Goal: Information Seeking & Learning: Learn about a topic

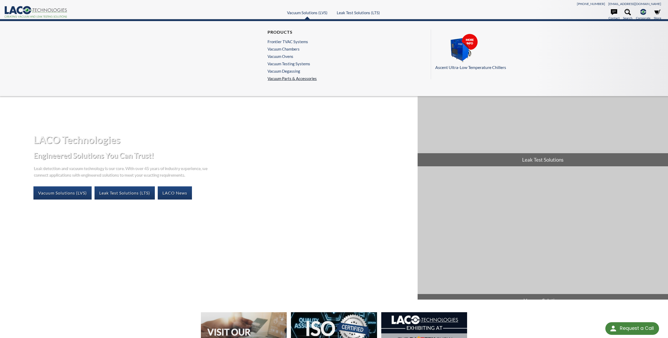
select select "Language Translate Widget"
click at [281, 71] on link "Vacuum Degassing" at bounding box center [290, 71] width 47 height 5
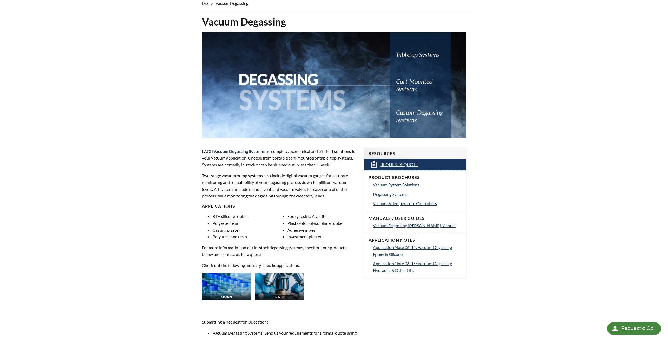
scroll to position [9, 0]
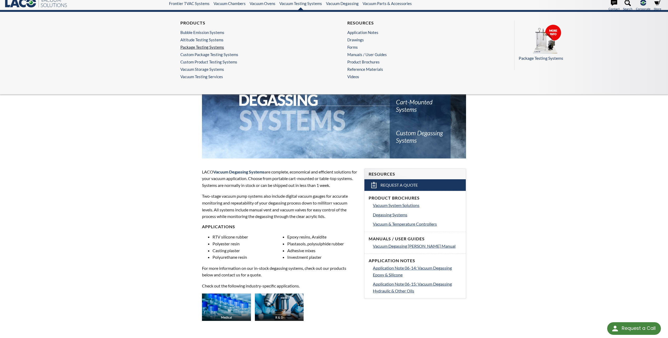
click at [200, 48] on link "Package Testing Systems" at bounding box center [249, 47] width 138 height 5
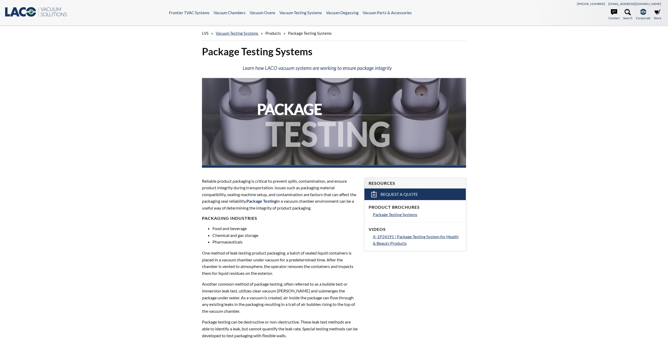
select select "Language Translate Widget"
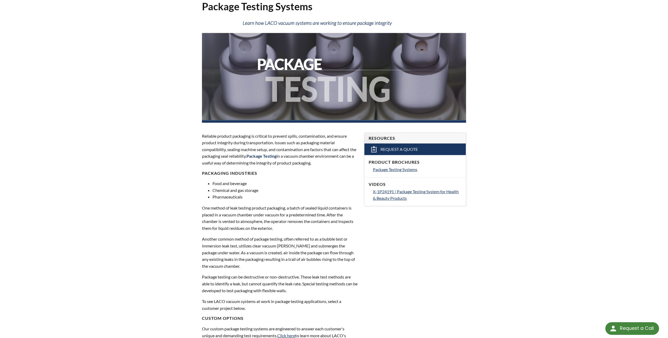
scroll to position [53, 0]
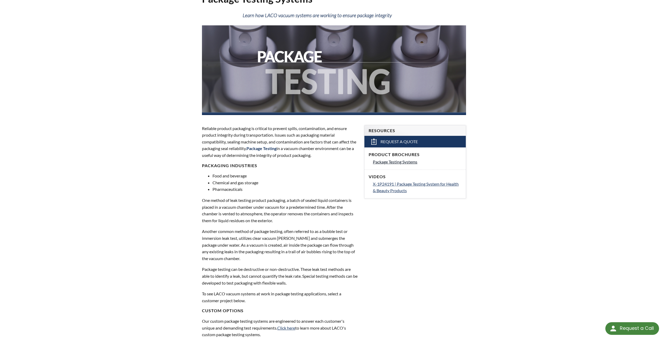
click at [396, 163] on span "Package Testing Systems" at bounding box center [395, 161] width 44 height 5
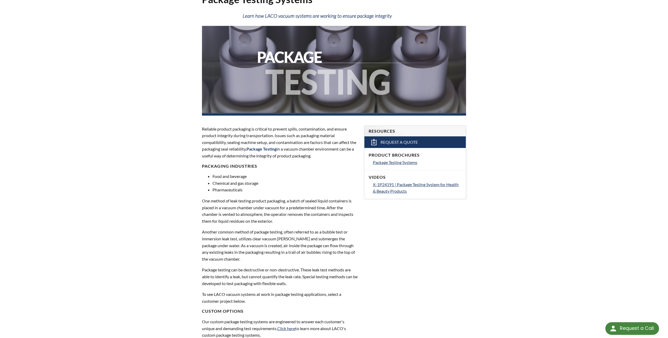
scroll to position [0, 0]
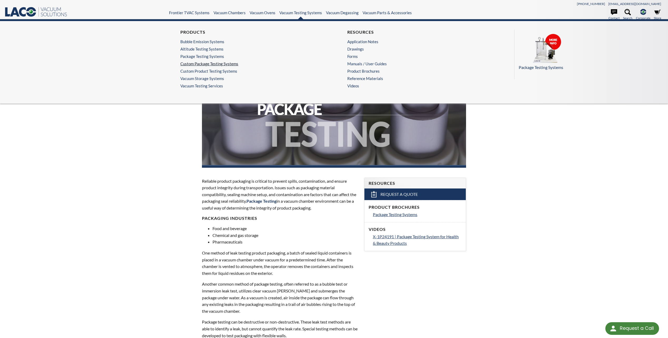
click at [190, 65] on link "Custom Package Testing Systems" at bounding box center [249, 63] width 138 height 5
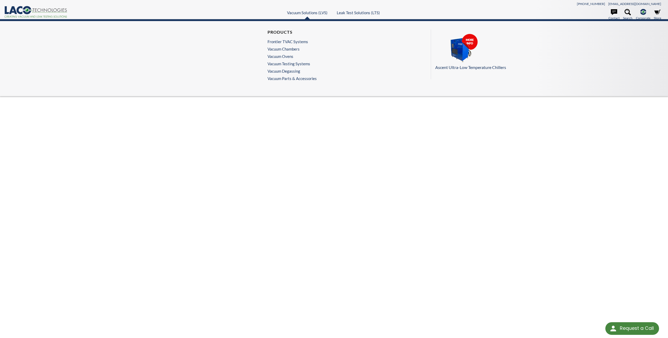
select select "Language Translate Widget"
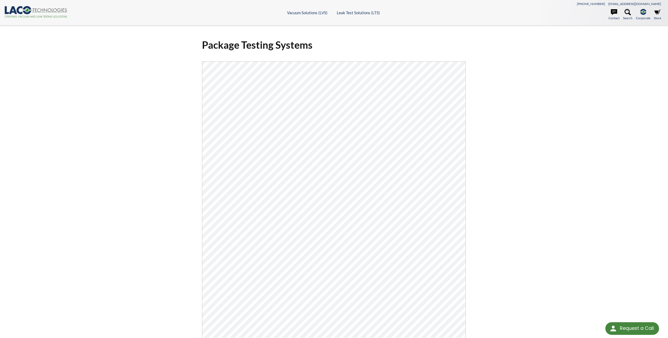
click at [103, 166] on div "Package Testing Systems Click Here To Download" at bounding box center [334, 221] width 668 height 391
click at [91, 201] on div "Package Testing Systems Click Here To Download" at bounding box center [334, 221] width 668 height 391
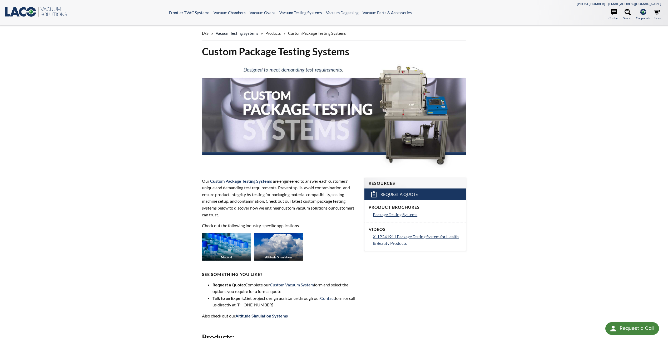
click at [237, 35] on link "Vacuum Testing Systems" at bounding box center [237, 33] width 43 height 5
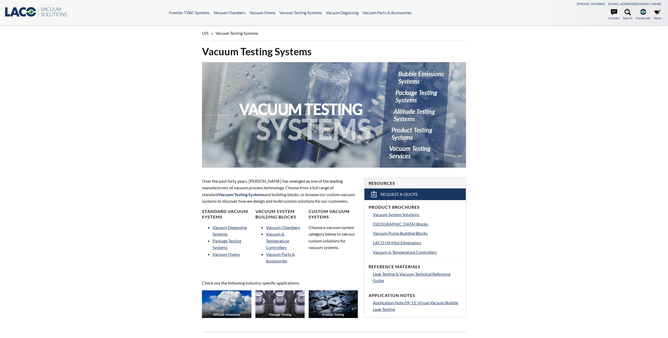
select select "Language Translate Widget"
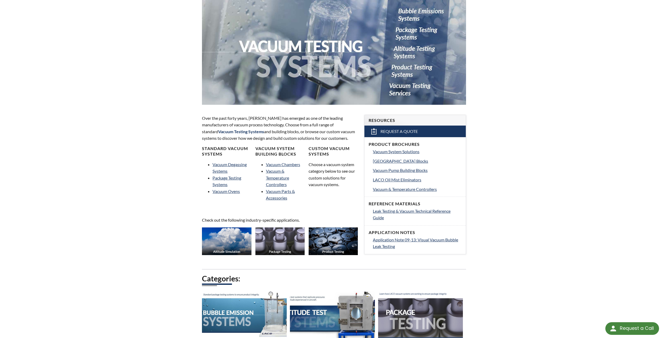
scroll to position [79, 0]
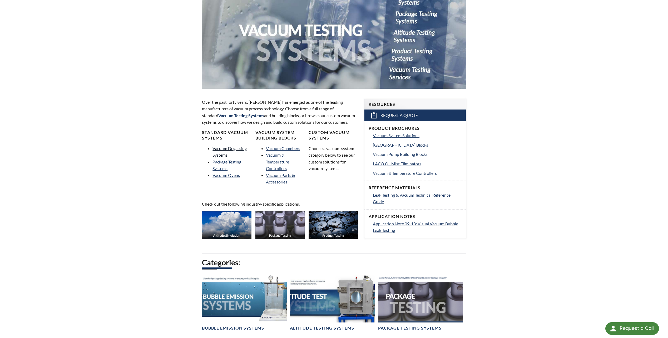
click at [226, 151] on link "Vacuum Degassing Systems" at bounding box center [229, 152] width 34 height 12
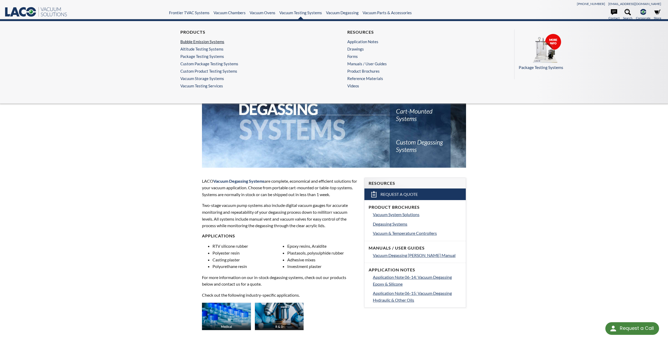
click at [192, 43] on link "Bubble Emission Systems" at bounding box center [249, 41] width 138 height 5
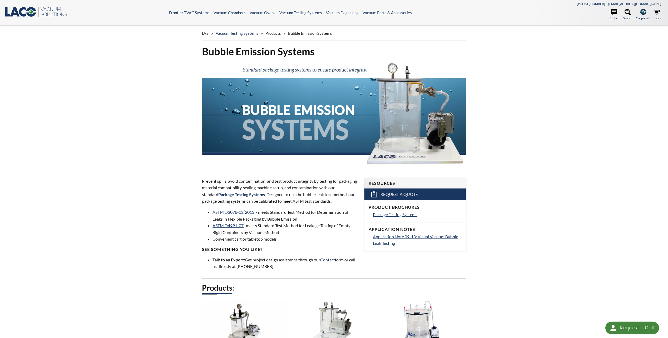
select select "Language Translate Widget"
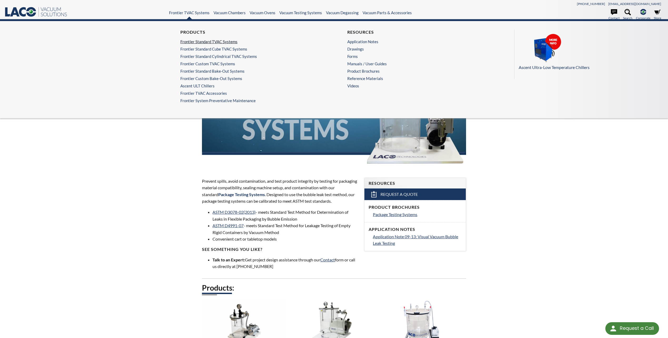
click at [192, 43] on link "Frontier Standard TVAC Systems" at bounding box center [249, 41] width 138 height 5
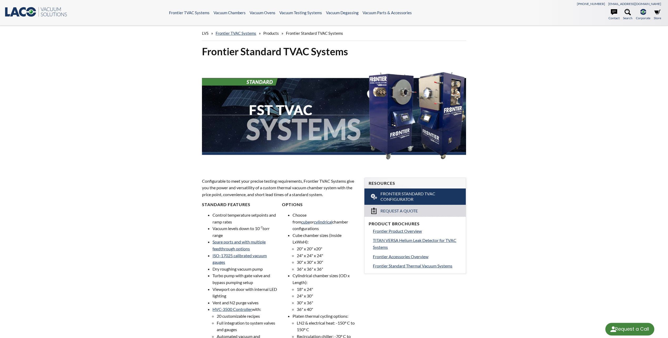
select select "Language Translate Widget"
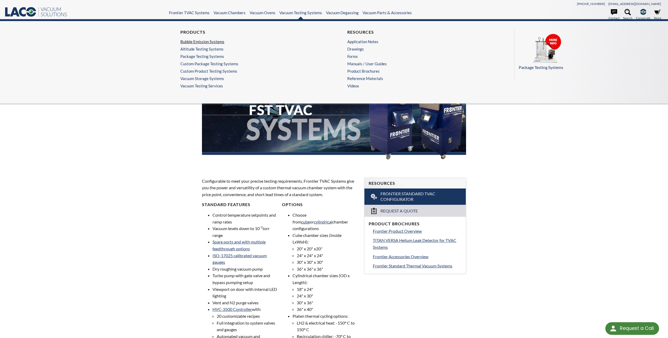
click at [217, 41] on link "Bubble Emission Systems" at bounding box center [249, 41] width 138 height 5
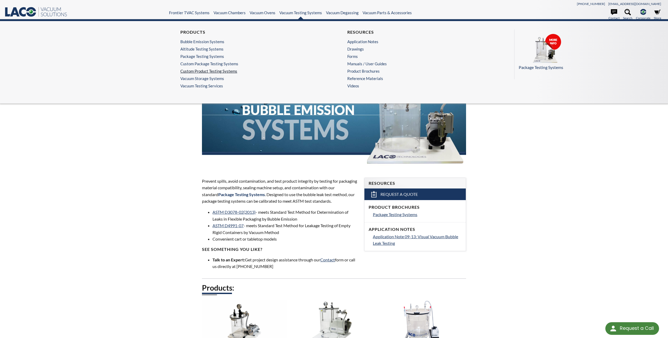
click at [210, 72] on link "Custom Product Testing Systems" at bounding box center [249, 71] width 138 height 5
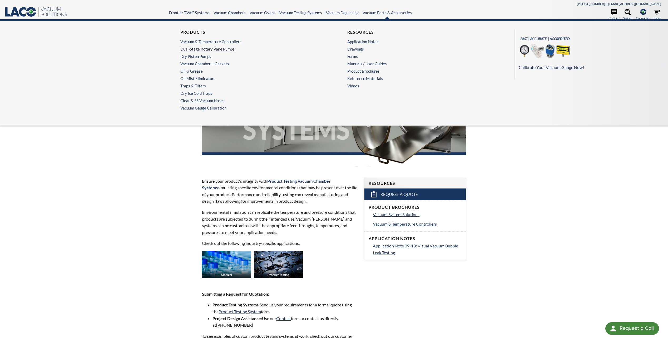
click at [200, 50] on link "Dual-Stage Rotary Vane Pumps" at bounding box center [249, 49] width 138 height 5
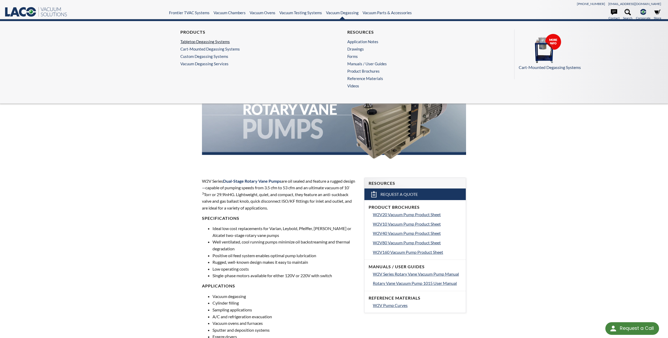
click at [207, 43] on link "Tabletop Degassing Systems" at bounding box center [249, 41] width 138 height 5
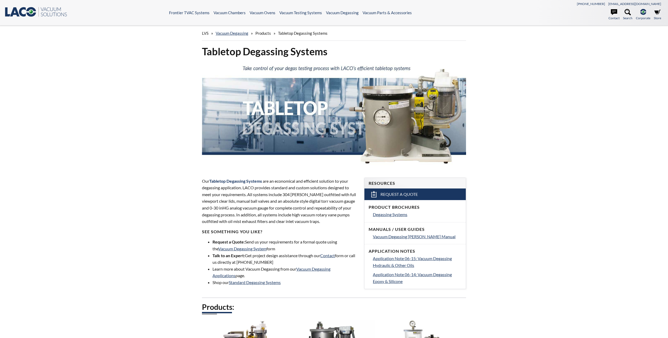
select select "Language Translate Widget"
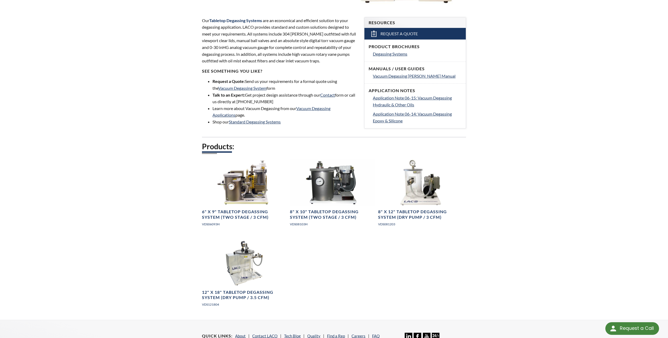
scroll to position [101, 0]
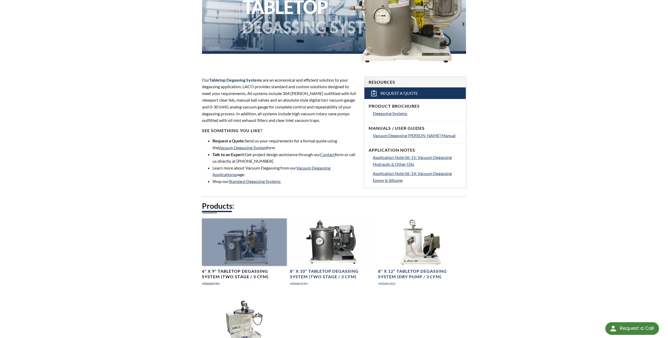
click at [235, 233] on div at bounding box center [244, 243] width 85 height 48
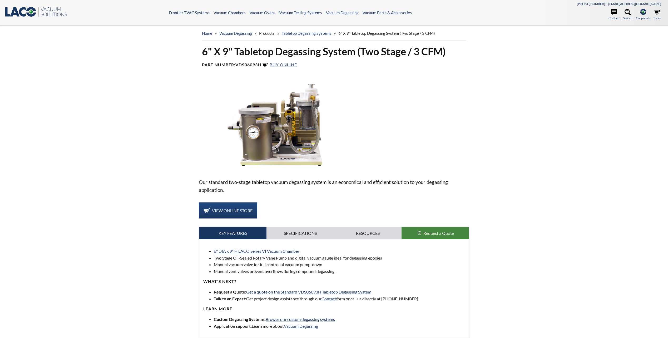
select select "Language Translate Widget"
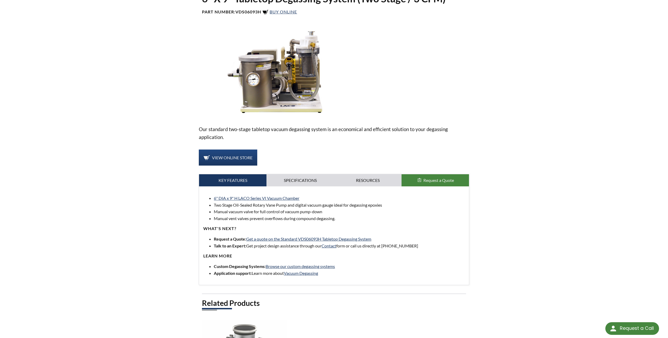
scroll to position [53, 0]
click at [297, 186] on link "Specifications" at bounding box center [299, 181] width 67 height 12
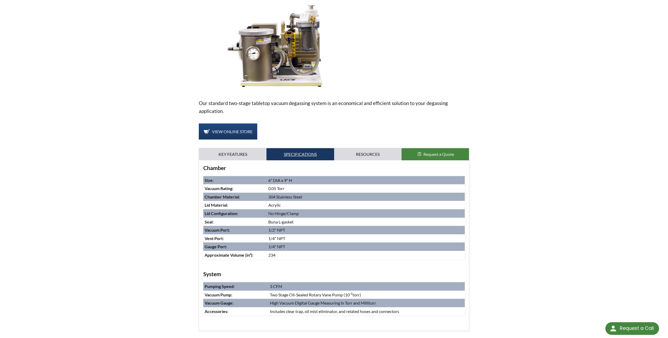
scroll to position [0, 0]
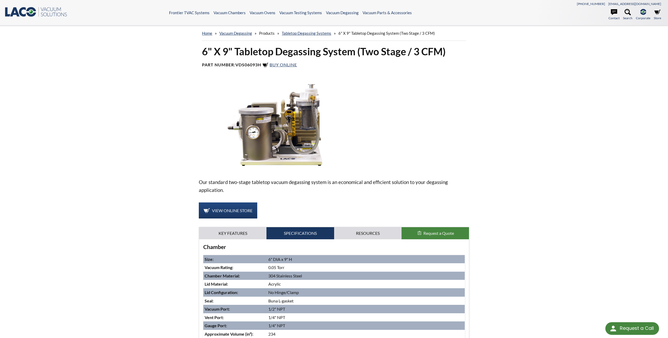
click at [257, 118] on img at bounding box center [278, 125] width 158 height 89
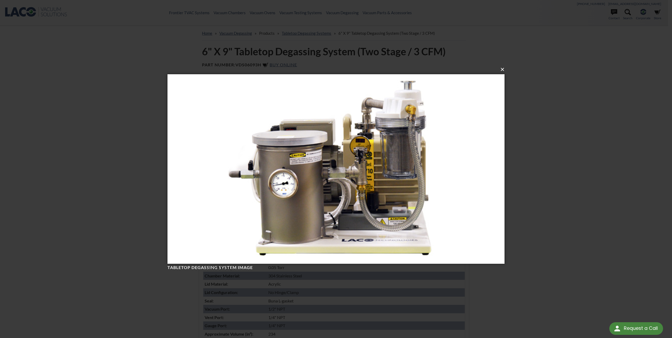
click at [501, 70] on button "×" at bounding box center [337, 70] width 337 height 12
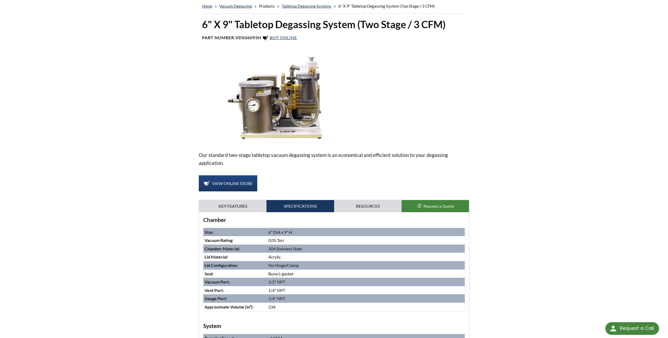
scroll to position [26, 0]
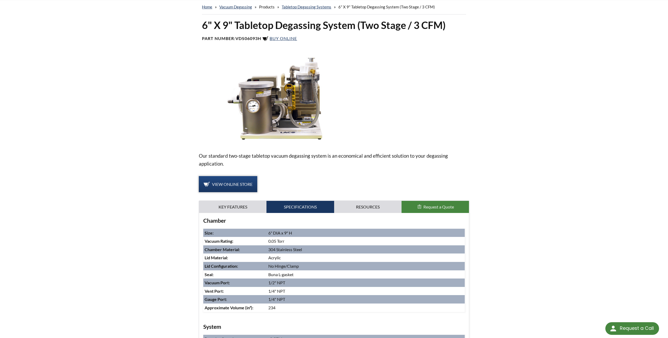
click at [230, 186] on span "View Online Store" at bounding box center [232, 184] width 41 height 5
